Goal: Task Accomplishment & Management: Complete application form

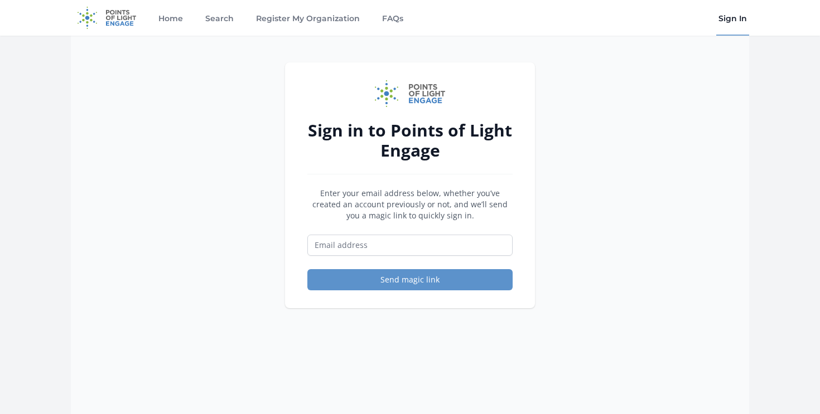
click at [387, 257] on form "Enter your email address below, whether you’ve created an account previously or…" at bounding box center [409, 239] width 205 height 103
click at [392, 242] on input "Email address" at bounding box center [409, 245] width 205 height 21
type input "[EMAIL_ADDRESS][PERSON_NAME][DOMAIN_NAME]"
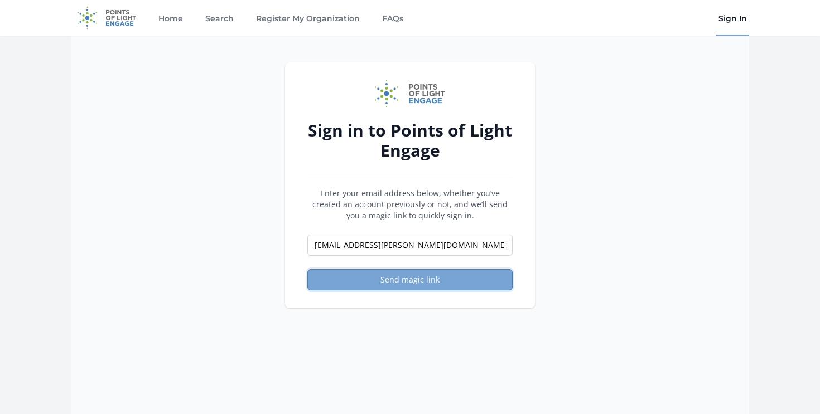
click at [385, 284] on button "Send magic link" at bounding box center [409, 279] width 205 height 21
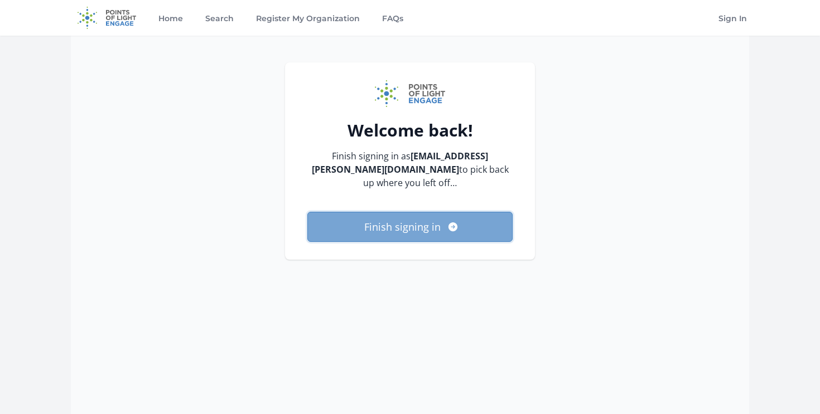
click at [458, 213] on button "Finish signing in" at bounding box center [409, 227] width 205 height 30
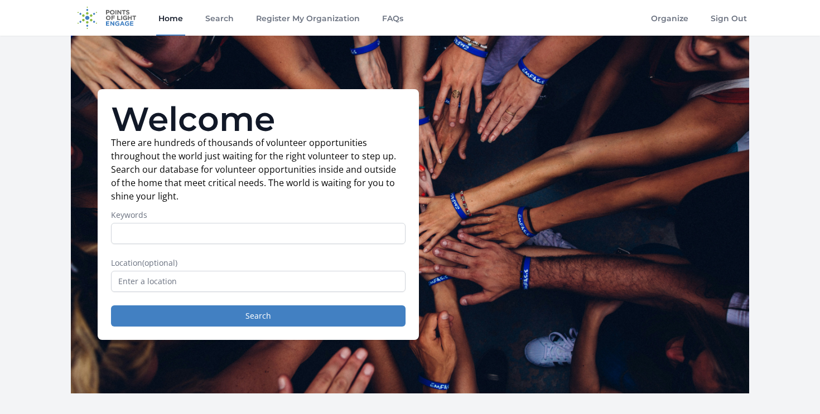
click at [173, 21] on link "Home" at bounding box center [170, 18] width 29 height 36
click at [667, 14] on link "Organize" at bounding box center [670, 18] width 42 height 36
click at [316, 21] on link "Register My Organization" at bounding box center [308, 18] width 108 height 36
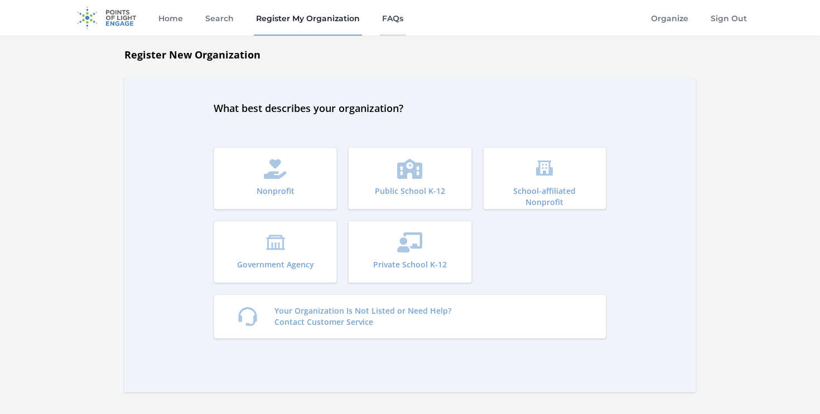
click at [380, 21] on link "FAQs" at bounding box center [393, 18] width 26 height 36
